Goal: Complete application form

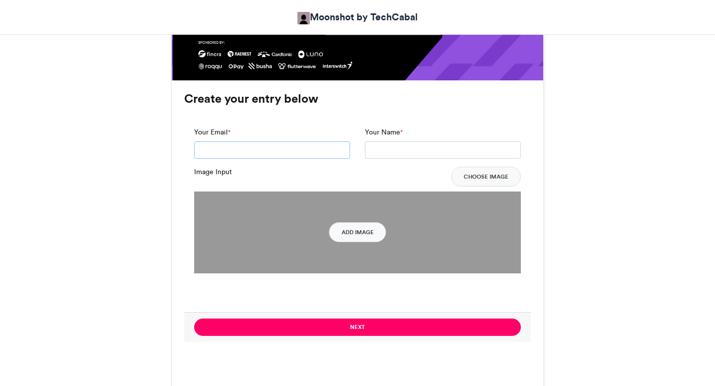
click at [281, 149] on input "Your Email *" at bounding box center [272, 151] width 156 height 18
type input "**********"
click at [376, 150] on input "Your Name *" at bounding box center [443, 151] width 156 height 18
type input "**********"
click at [354, 236] on button "Add Image" at bounding box center [357, 233] width 57 height 20
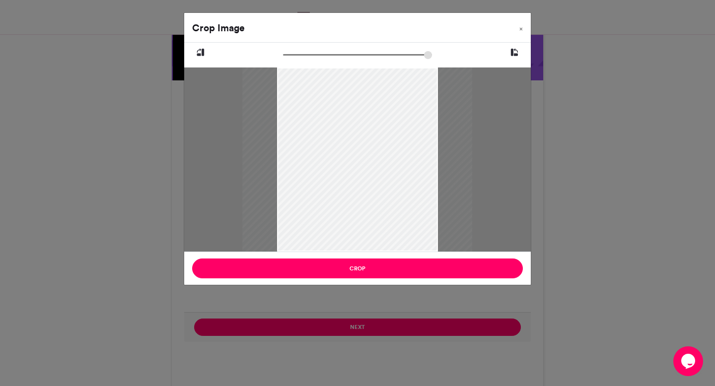
drag, startPoint x: 290, startPoint y: 56, endPoint x: 281, endPoint y: 58, distance: 9.2
click at [281, 57] on div at bounding box center [357, 56] width 260 height 12
drag, startPoint x: 289, startPoint y: 54, endPoint x: 301, endPoint y: 53, distance: 11.5
click at [301, 53] on input "zoom" at bounding box center [357, 54] width 149 height 9
drag, startPoint x: 298, startPoint y: 53, endPoint x: 272, endPoint y: 58, distance: 26.3
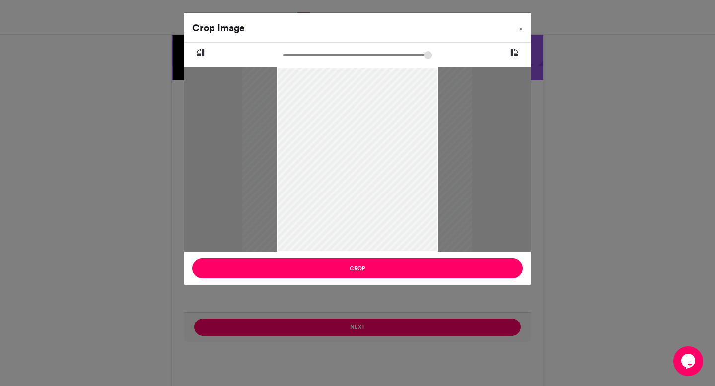
type input "******"
click at [283, 58] on input "zoom" at bounding box center [357, 54] width 149 height 9
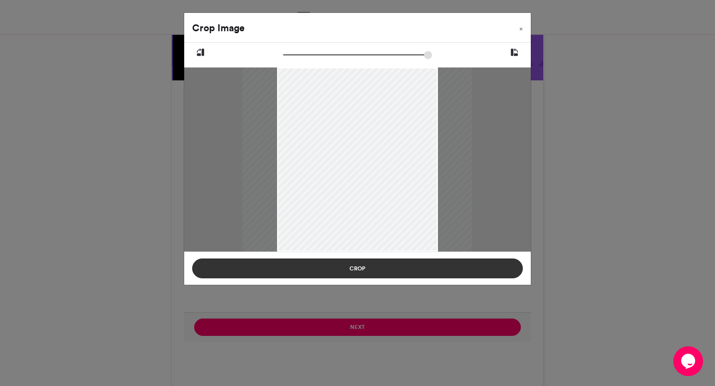
click at [375, 267] on button "Crop" at bounding box center [357, 269] width 331 height 20
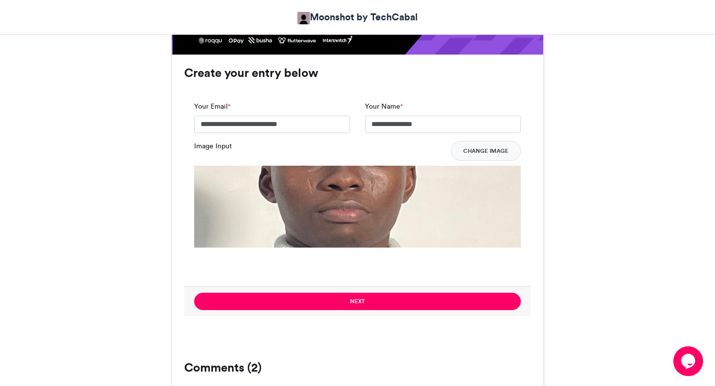
scroll to position [724, 0]
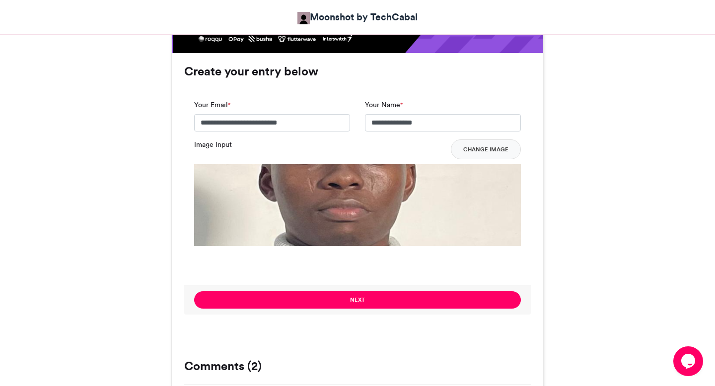
click at [348, 208] on img at bounding box center [357, 327] width 327 height 327
click at [475, 150] on button "Change Image" at bounding box center [486, 150] width 70 height 20
click at [483, 150] on button "Change Image" at bounding box center [486, 150] width 70 height 20
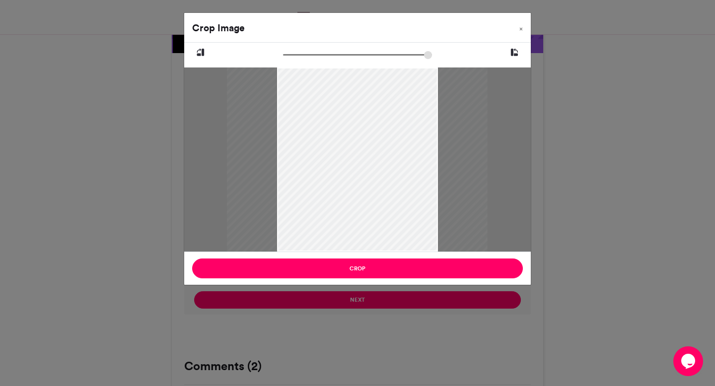
type input "******"
drag, startPoint x: 288, startPoint y: 54, endPoint x: 277, endPoint y: 57, distance: 11.2
click at [283, 57] on input "zoom" at bounding box center [357, 54] width 149 height 9
drag, startPoint x: 306, startPoint y: 69, endPoint x: 306, endPoint y: 78, distance: 9.4
click at [306, 78] on div at bounding box center [358, 160] width 230 height 184
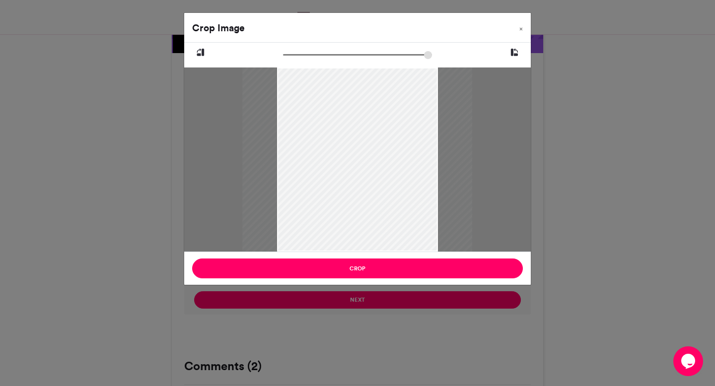
click at [306, 78] on div at bounding box center [358, 160] width 230 height 184
drag, startPoint x: 352, startPoint y: 250, endPoint x: 376, endPoint y: 222, distance: 37.3
click at [376, 222] on div at bounding box center [372, 160] width 230 height 184
click at [202, 51] on icon at bounding box center [200, 52] width 9 height 13
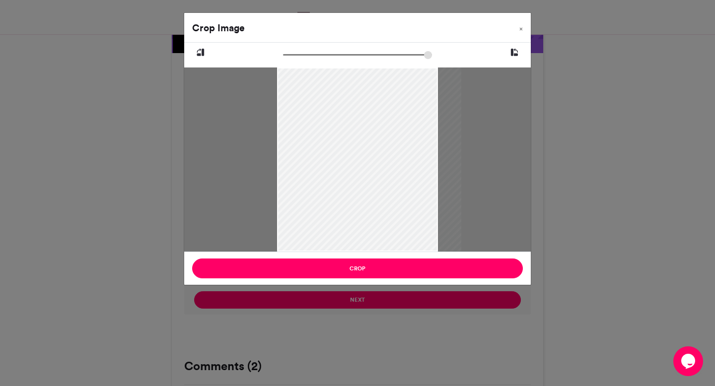
click at [202, 51] on icon at bounding box center [200, 52] width 9 height 13
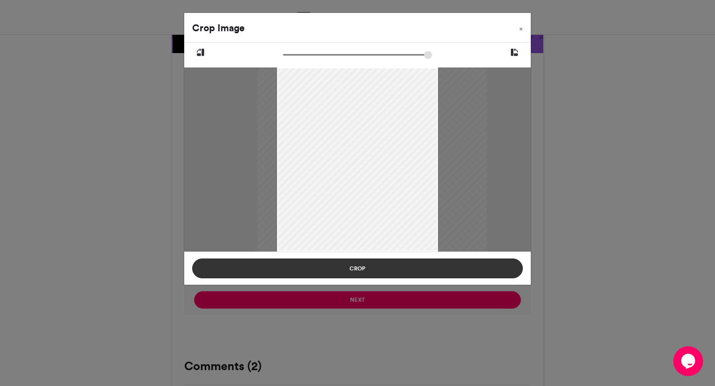
click at [357, 270] on button "Crop" at bounding box center [357, 269] width 331 height 20
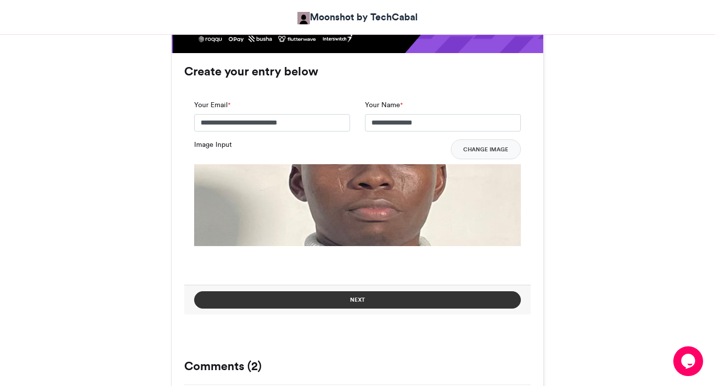
click at [362, 298] on button "Next" at bounding box center [357, 300] width 327 height 17
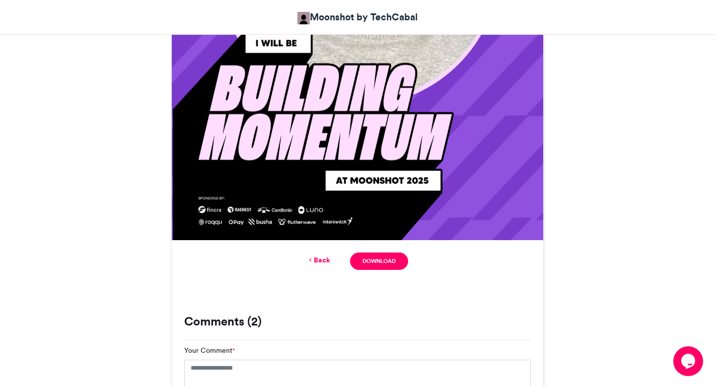
scroll to position [539, 0]
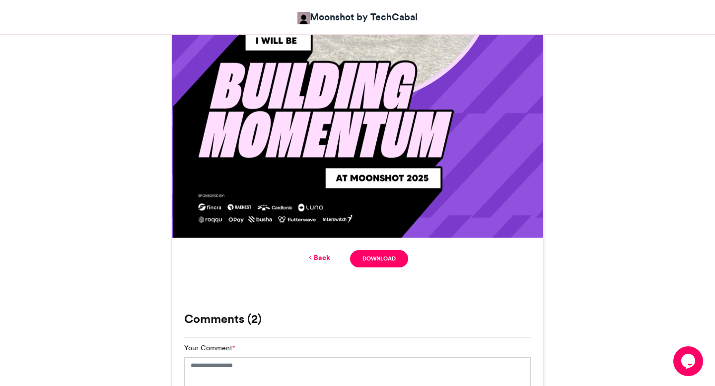
click at [324, 259] on link "Back" at bounding box center [318, 258] width 23 height 10
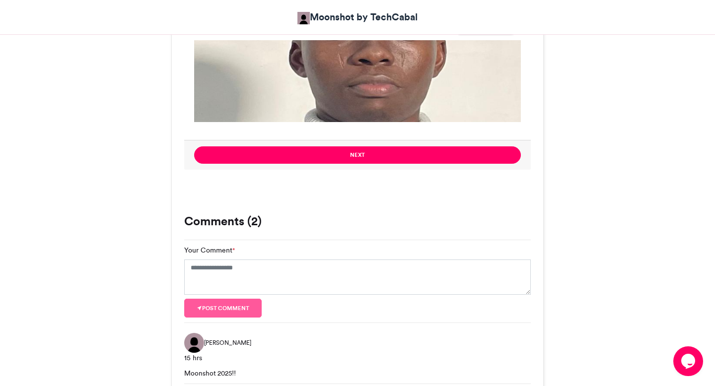
scroll to position [936, 0]
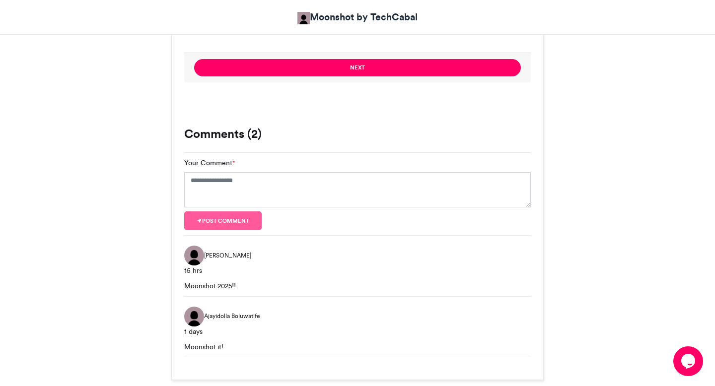
drag, startPoint x: 181, startPoint y: 128, endPoint x: 292, endPoint y: 221, distance: 145.3
click at [292, 221] on div "Comments (2) Your Comment * Your Email * Your Name * Post comment [PERSON_NAME]…" at bounding box center [358, 247] width 362 height 239
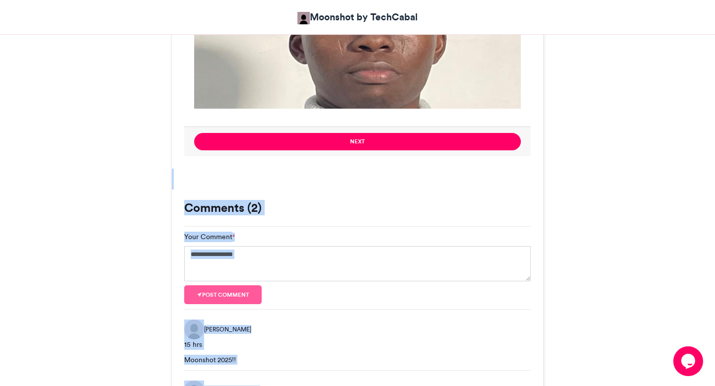
scroll to position [901, 0]
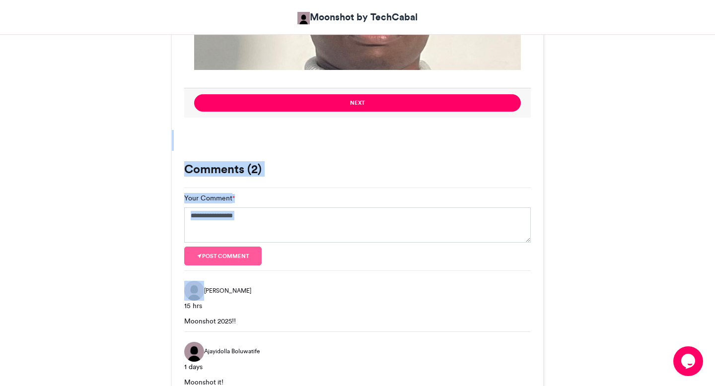
drag, startPoint x: 185, startPoint y: 152, endPoint x: 230, endPoint y: 271, distance: 127.3
copy div "Create your entry below Your Email * Your Name * Image Input Change Image Chang…"
click at [277, 225] on textarea "Your Comment *" at bounding box center [357, 226] width 347 height 36
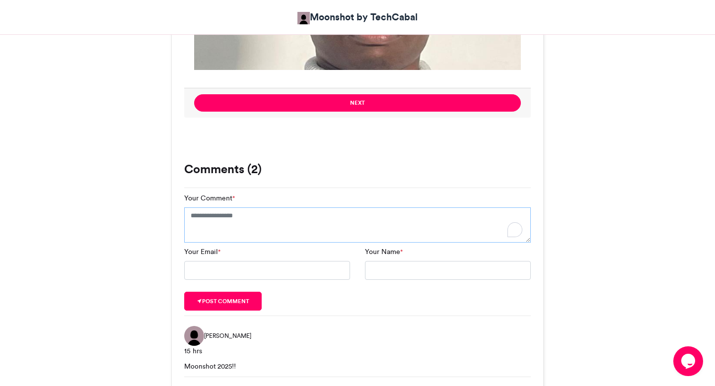
paste textarea "**********"
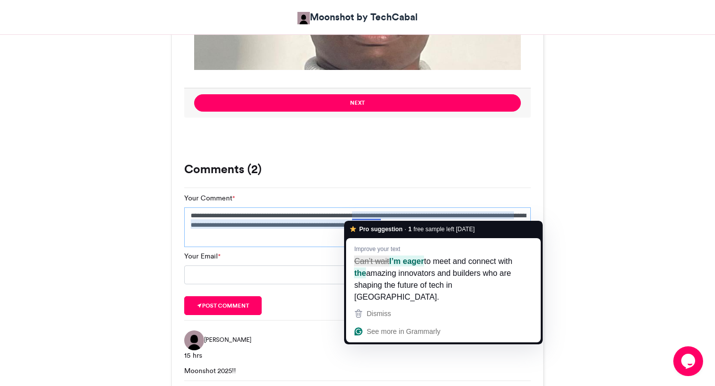
click at [333, 238] on textarea "**********" at bounding box center [357, 228] width 347 height 40
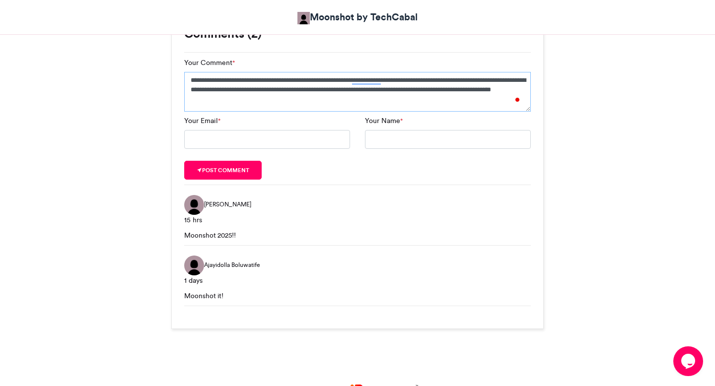
scroll to position [1032, 0]
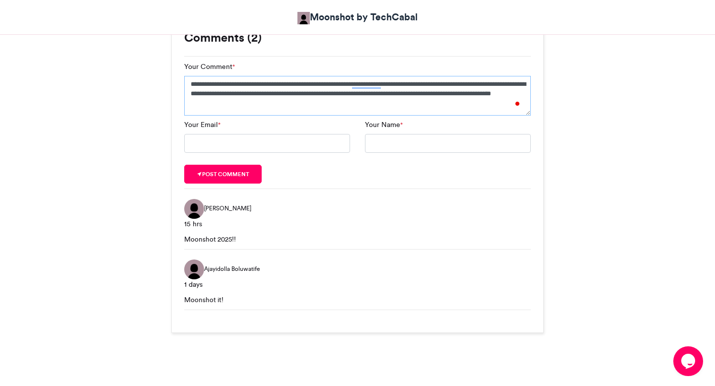
type textarea "**********"
click at [304, 143] on input "Your Email *" at bounding box center [267, 143] width 166 height 19
type input "**********"
click at [372, 149] on input "Your Name *" at bounding box center [448, 143] width 166 height 19
type input "**********"
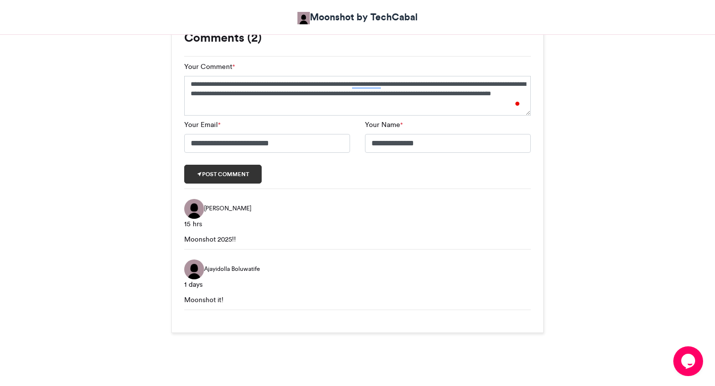
click at [253, 178] on button "Post comment" at bounding box center [222, 174] width 77 height 19
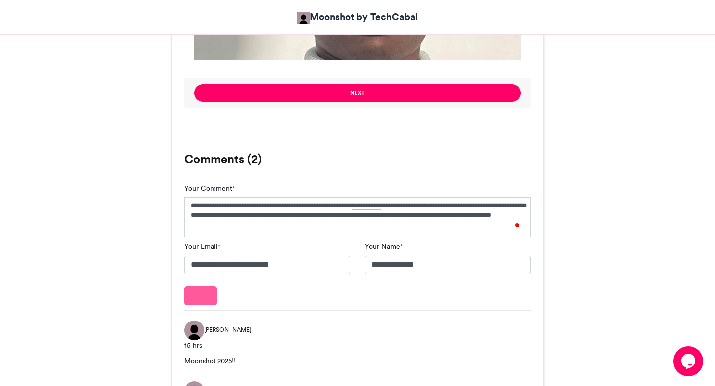
scroll to position [904, 0]
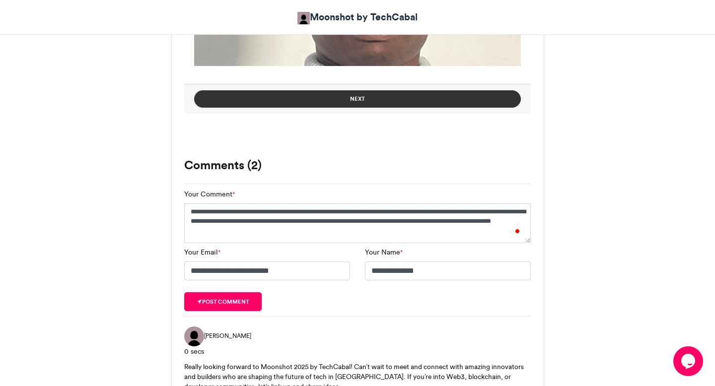
click at [352, 97] on button "Next" at bounding box center [357, 98] width 327 height 17
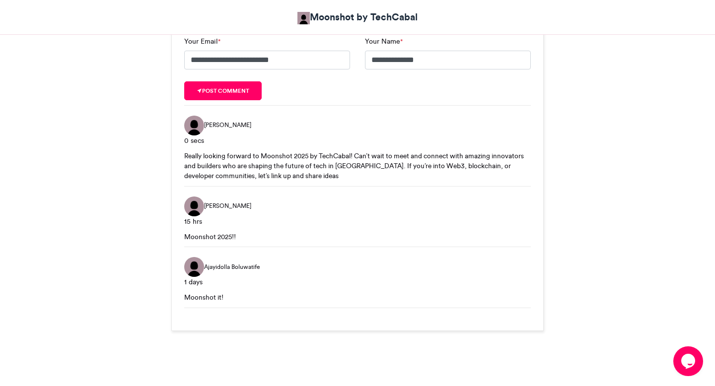
scroll to position [693, 0]
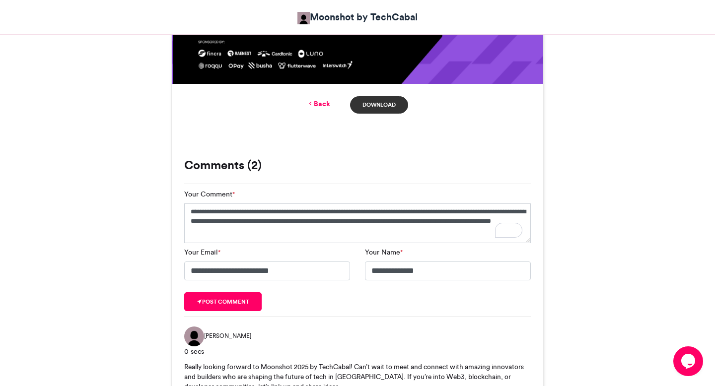
click at [371, 105] on link "Download" at bounding box center [379, 104] width 58 height 17
click at [530, 30] on header "Moonshot by TechCabal" at bounding box center [357, 17] width 715 height 34
